Goal: Check status: Check status

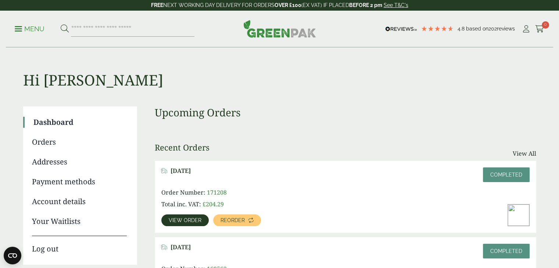
click at [184, 218] on span "View order" at bounding box center [185, 220] width 33 height 5
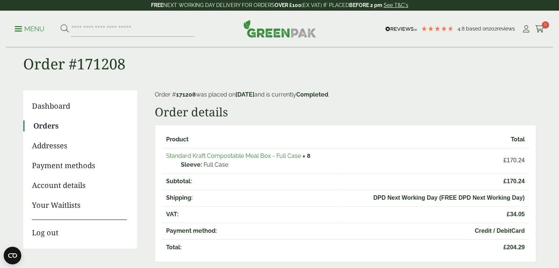
scroll to position [15, 0]
click at [46, 127] on link "Orders" at bounding box center [79, 126] width 93 height 11
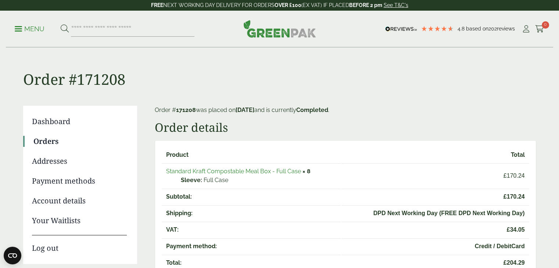
scroll to position [0, 0]
